Goal: Task Accomplishment & Management: Use online tool/utility

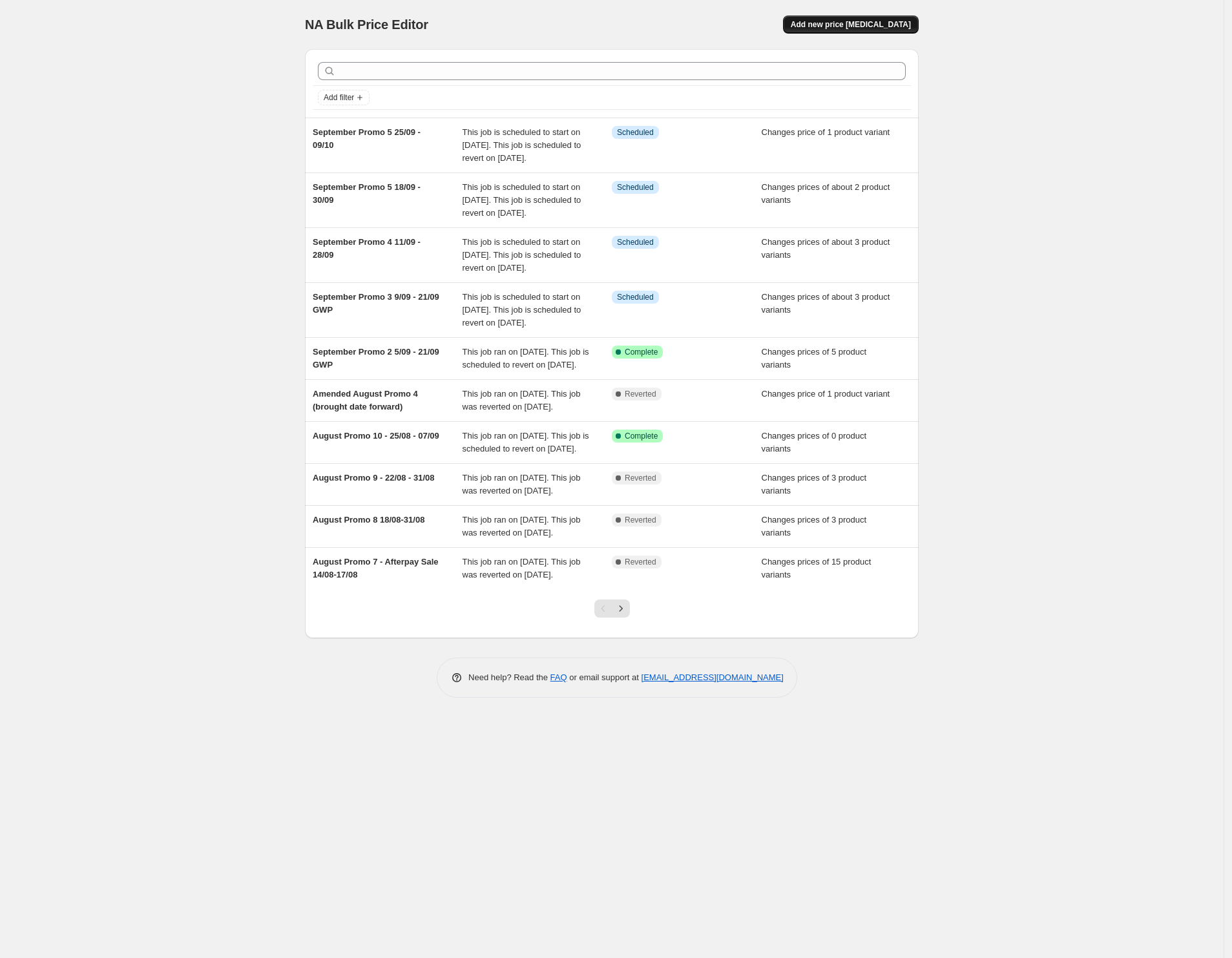
click at [840, 23] on span "Add new price [MEDICAL_DATA]" at bounding box center [851, 25] width 120 height 10
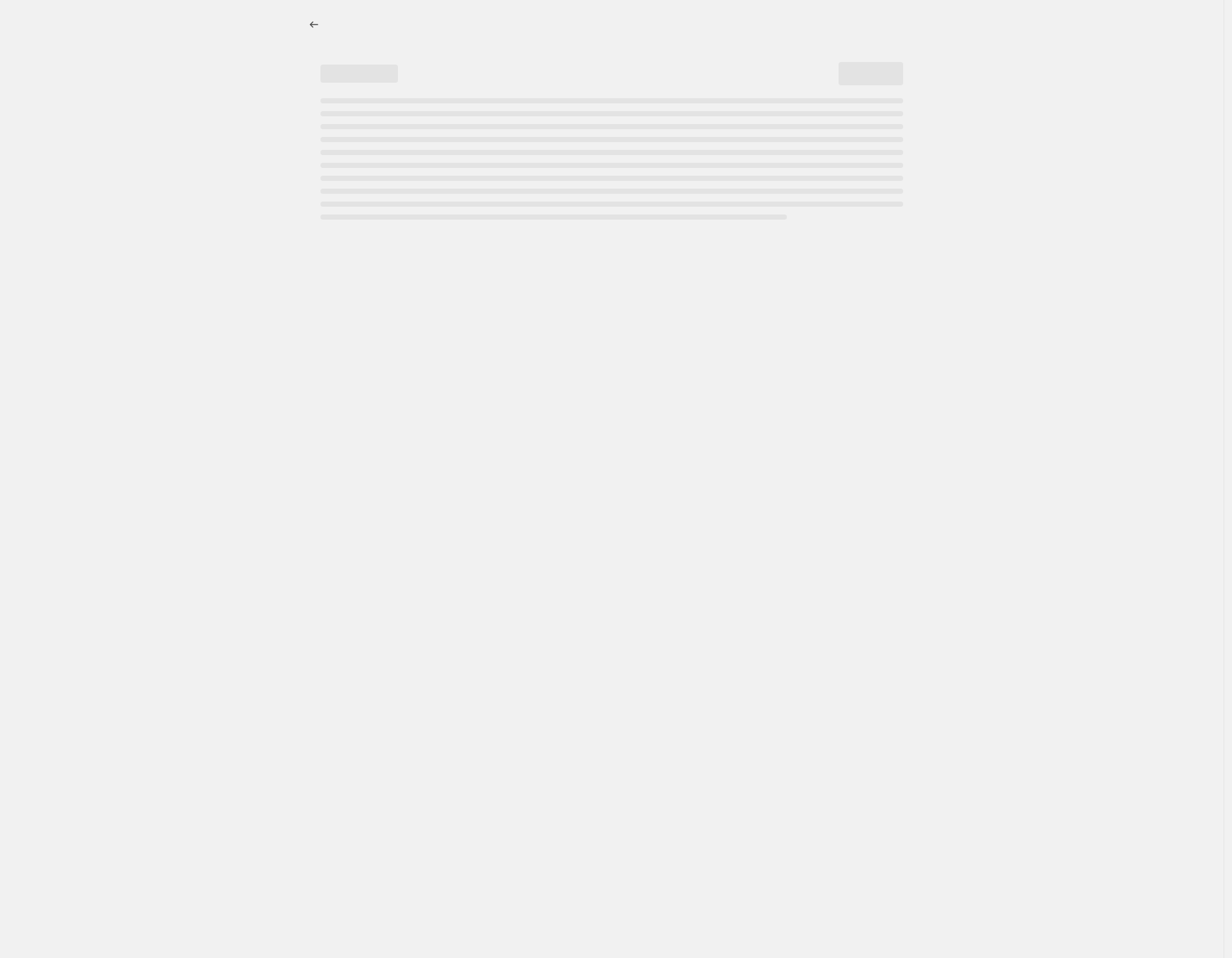
select select "percentage"
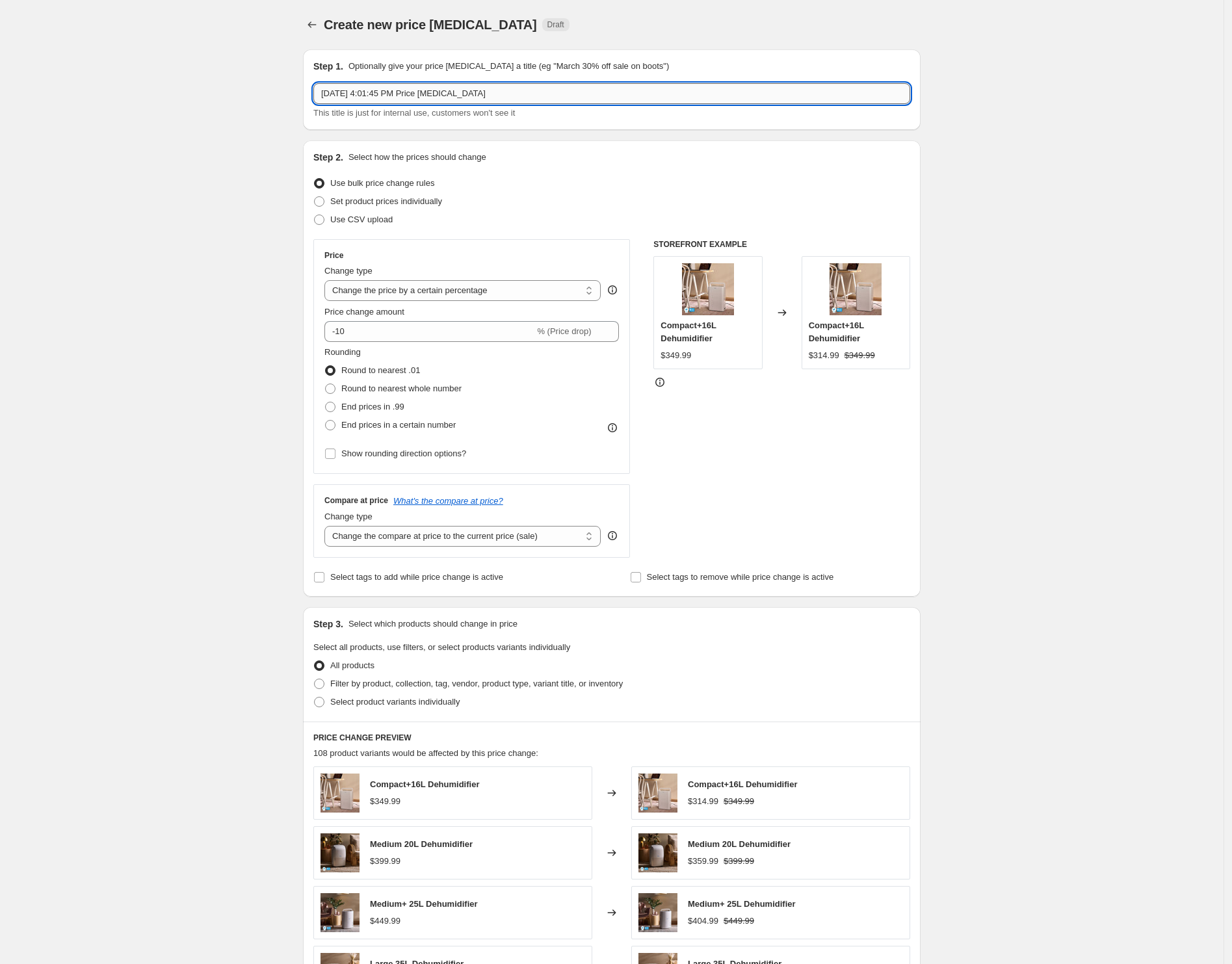
click at [404, 100] on input "[DATE] 4:01:45 PM Price [MEDICAL_DATA]" at bounding box center [611, 94] width 597 height 21
drag, startPoint x: 524, startPoint y: 96, endPoint x: 237, endPoint y: 91, distance: 287.0
click at [237, 91] on div "Create new price [MEDICAL_DATA]. This page is ready Create new price [MEDICAL_D…" at bounding box center [611, 649] width 1223 height 1300
type input "Added Promotion"
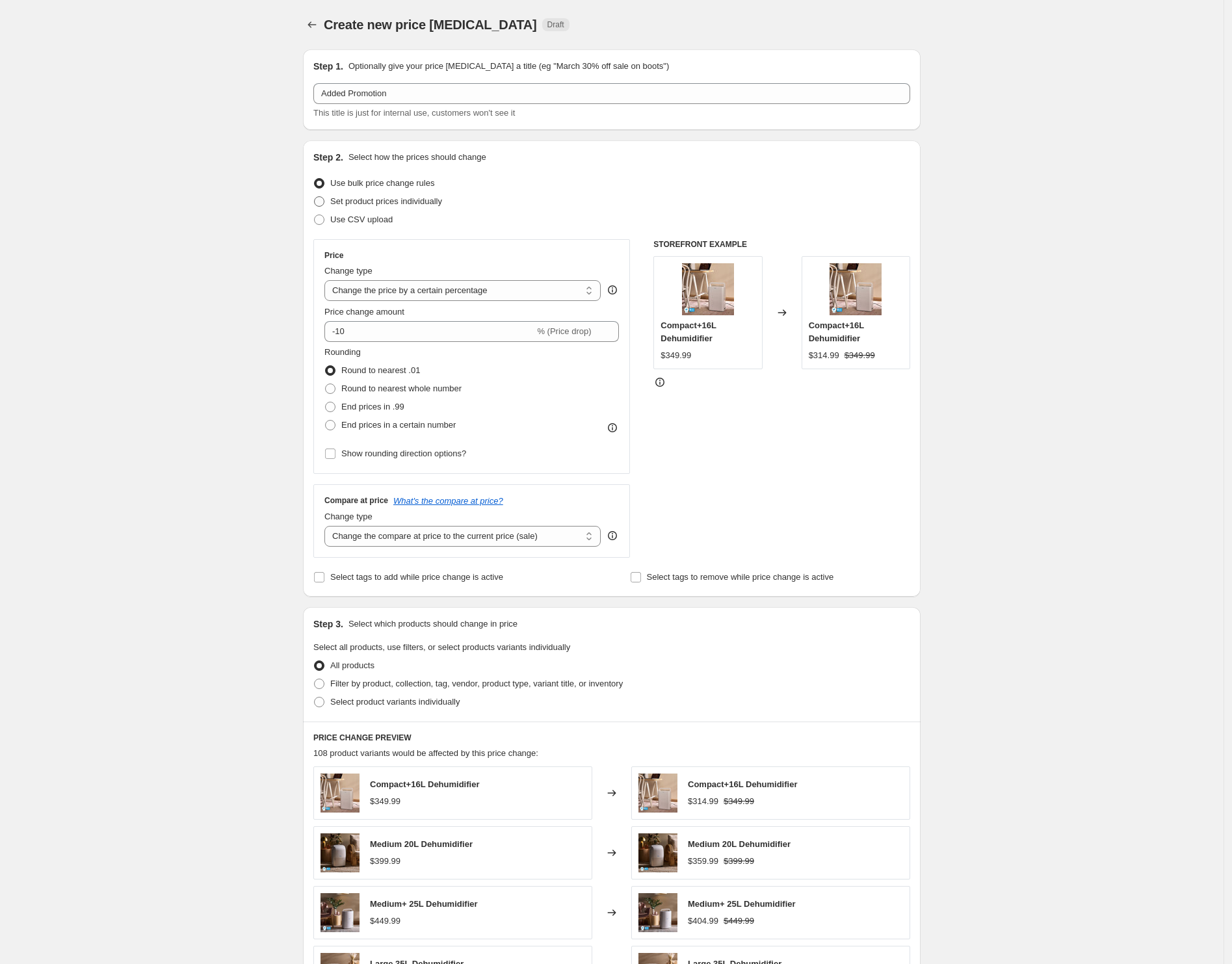
click at [384, 202] on span "Set product prices individually" at bounding box center [386, 201] width 112 height 10
click at [315, 197] on input "Set product prices individually" at bounding box center [314, 196] width 1 height 1
radio input "true"
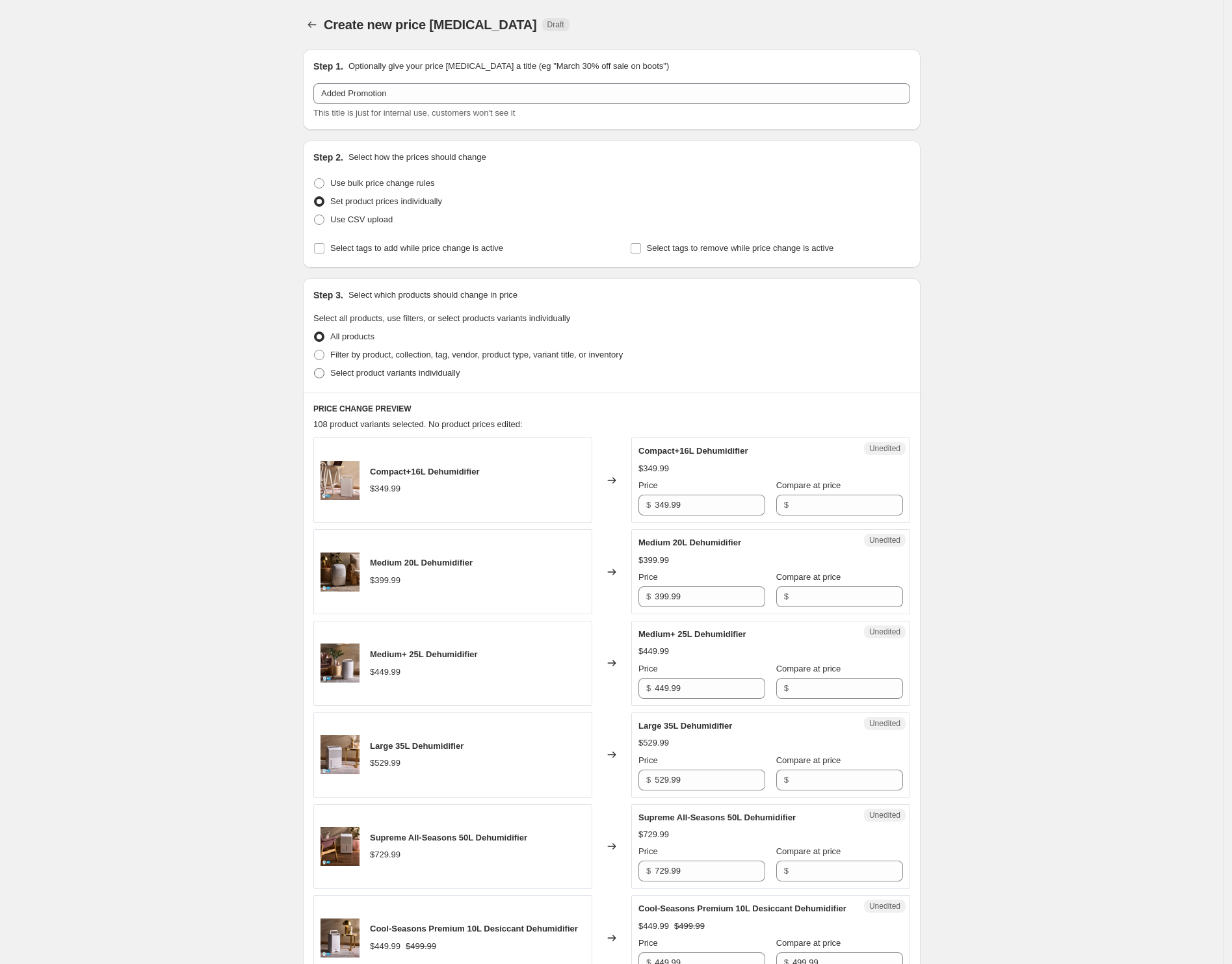
click at [383, 371] on span "Select product variants individually" at bounding box center [395, 373] width 129 height 10
click at [315, 369] on input "Select product variants individually" at bounding box center [314, 368] width 1 height 1
radio input "true"
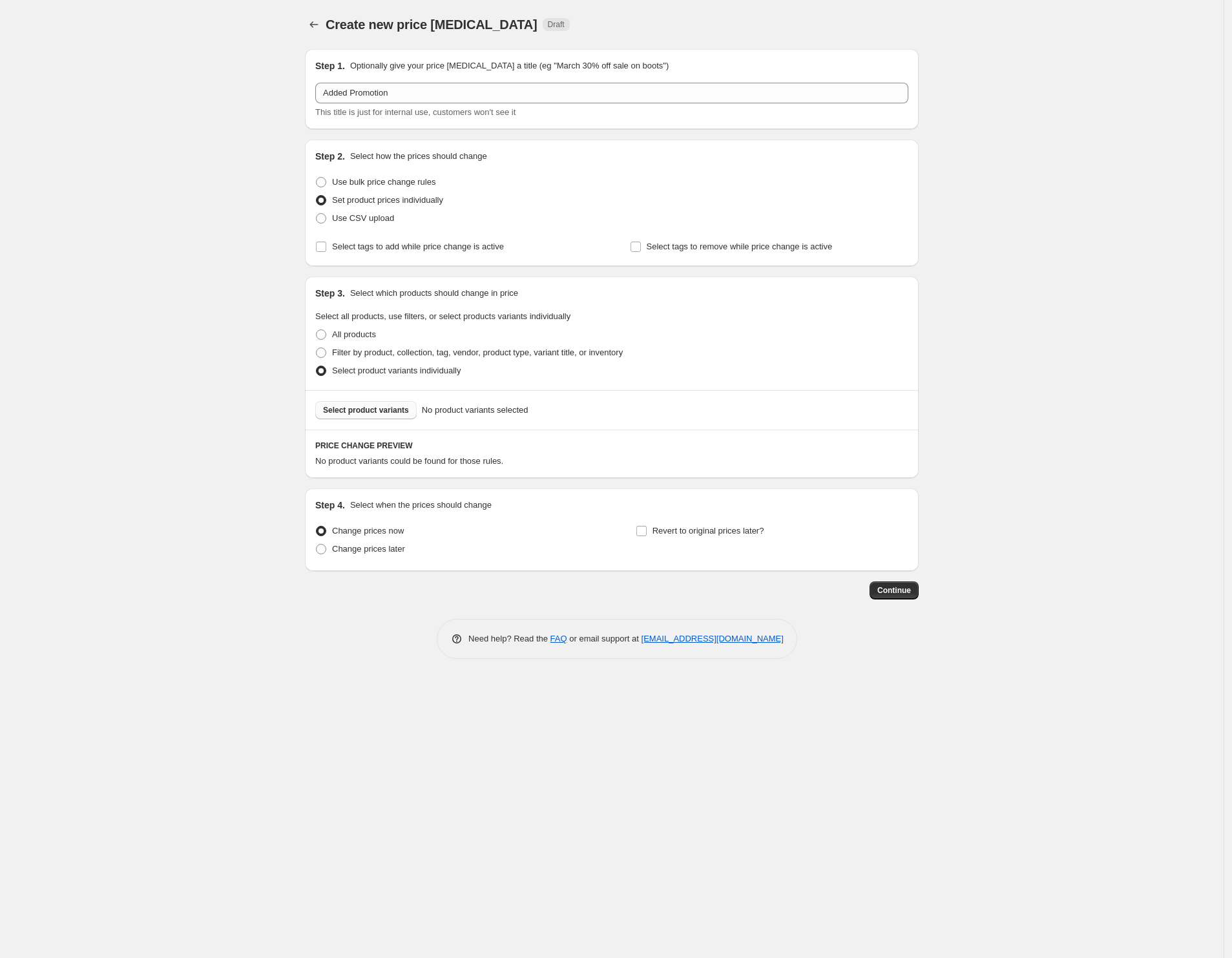
click at [379, 415] on button "Select product variants" at bounding box center [366, 410] width 102 height 18
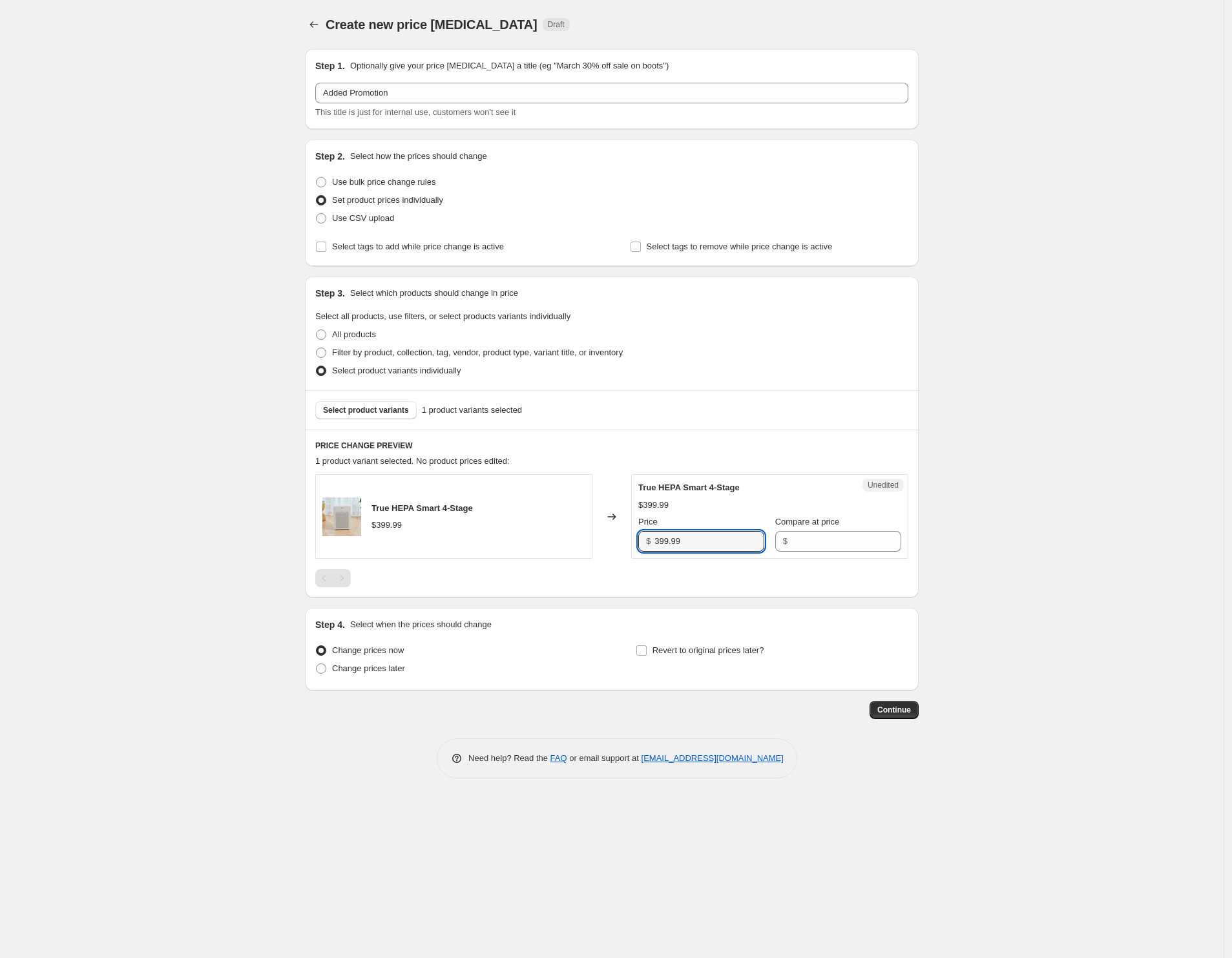
drag, startPoint x: 686, startPoint y: 541, endPoint x: 636, endPoint y: 538, distance: 50.1
click at [636, 538] on div "Unedited True HEPA Smart 4-Stage $399.99 Price $ 399.99 Compare at price $" at bounding box center [769, 516] width 277 height 85
click at [809, 536] on input "Compare at price" at bounding box center [847, 541] width 110 height 21
paste input "399.99"
type input "399.99"
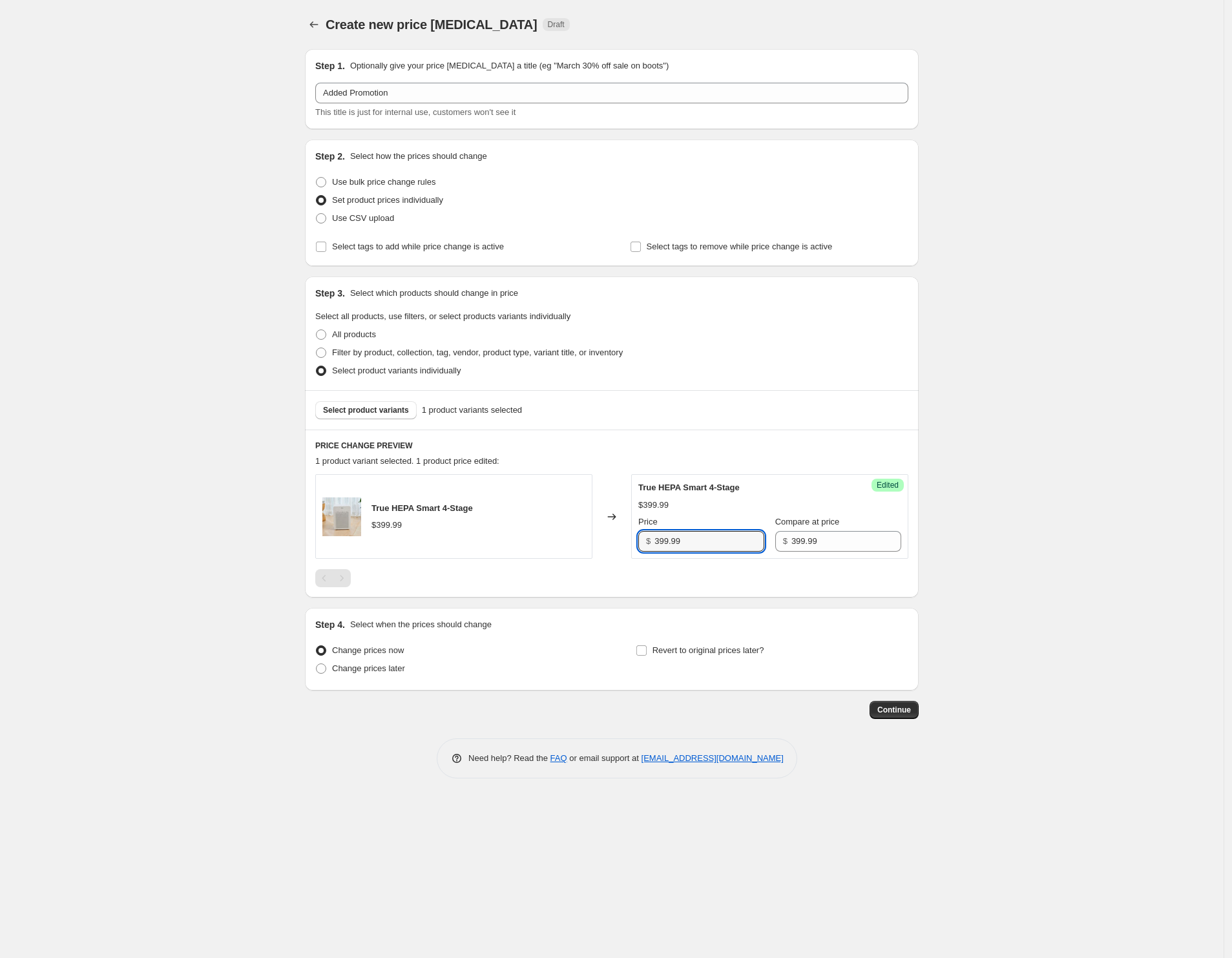
drag, startPoint x: 709, startPoint y: 543, endPoint x: 615, endPoint y: 543, distance: 94.0
click at [615, 543] on div "True HEPA Smart 4-Stage $399.99 Changed to Success Edited True HEPA Smart 4-Sta…" at bounding box center [611, 516] width 593 height 85
type input "279.99"
click at [647, 650] on span at bounding box center [642, 651] width 12 height 12
click at [647, 650] on input "Revert to original prices later?" at bounding box center [642, 651] width 10 height 10
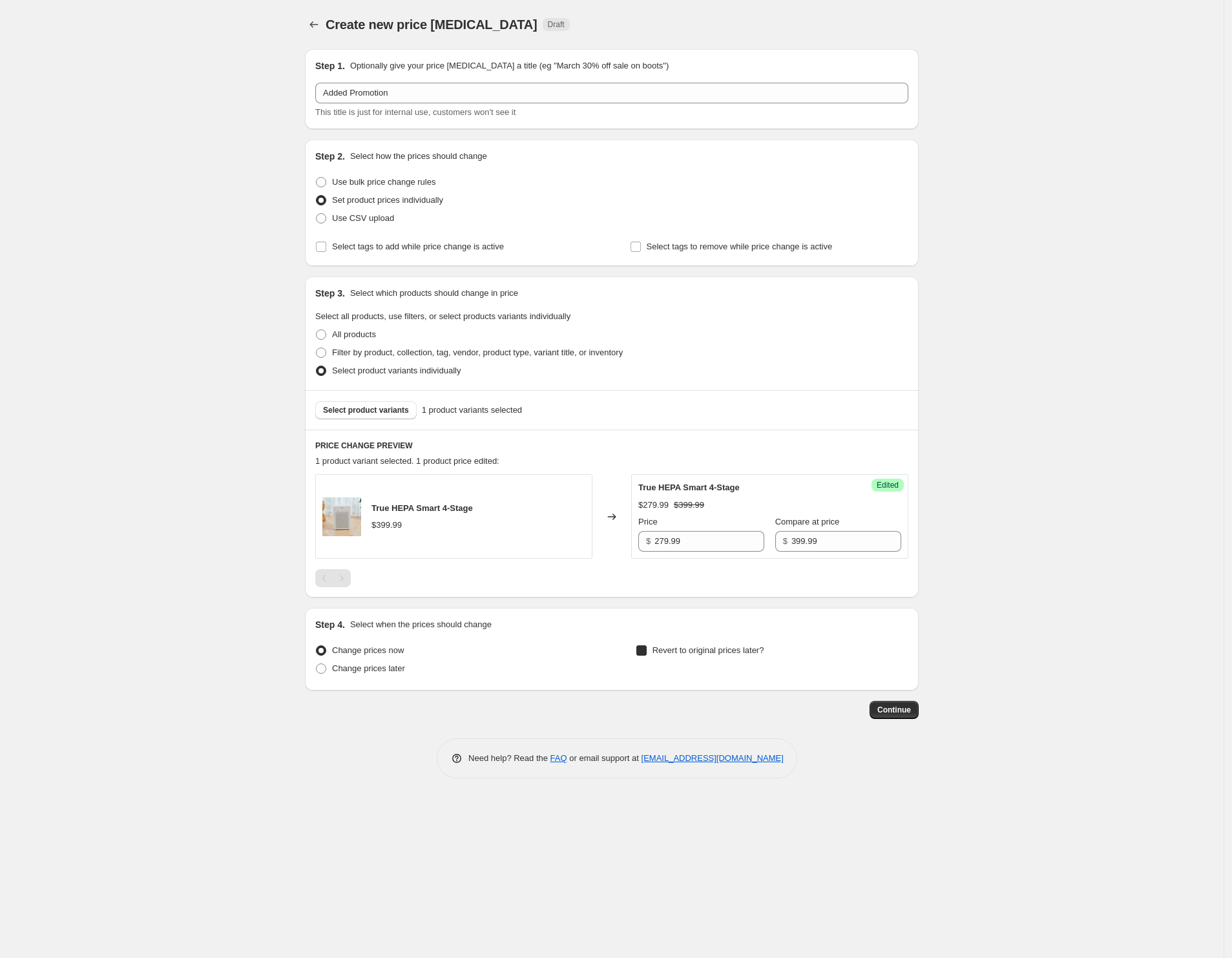
checkbox input "true"
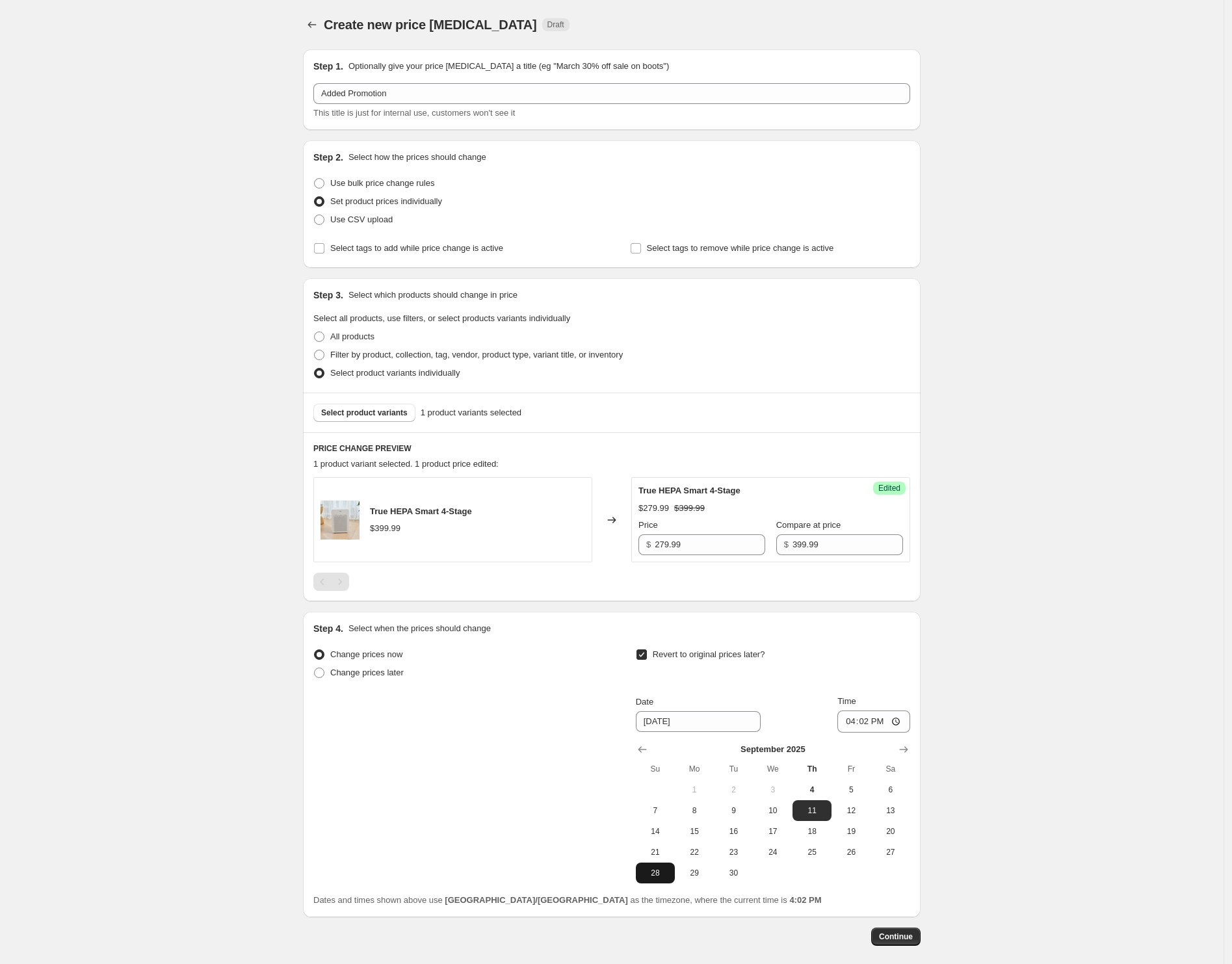
click at [662, 873] on span "28" at bounding box center [655, 873] width 28 height 11
type input "9/28/2025"
click at [855, 722] on input "16:02" at bounding box center [874, 722] width 73 height 22
type input "23:59"
click at [898, 934] on span "Continue" at bounding box center [896, 937] width 34 height 11
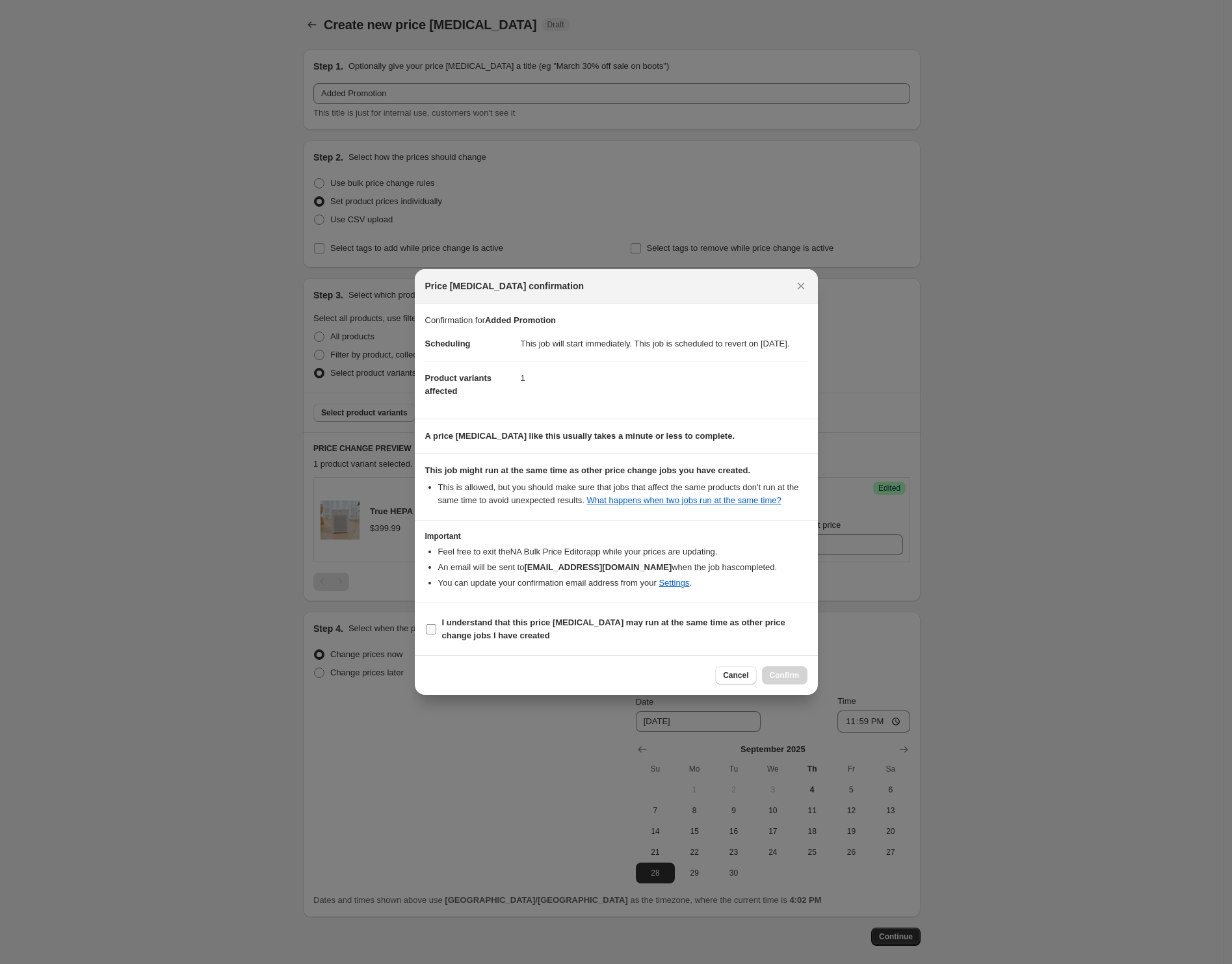
click at [608, 630] on b "I understand that this price change job may run at the same time as other price…" at bounding box center [613, 629] width 344 height 23
click at [436, 630] on input "I understand that this price change job may run at the same time as other price…" at bounding box center [431, 629] width 11 height 11
checkbox input "true"
click at [803, 684] on button "Confirm" at bounding box center [784, 675] width 46 height 18
type input "Added Promotion"
